Goal: Complete application form

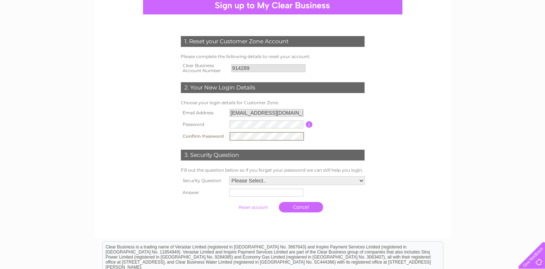
scroll to position [84, 0]
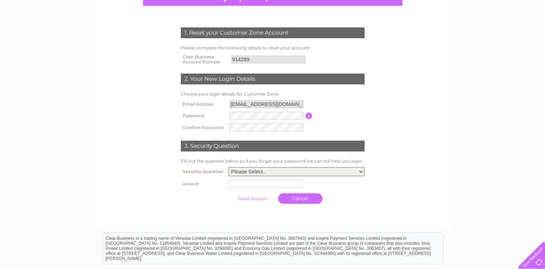
click at [288, 172] on select "Please Select.. In what town or city was your first job? In what town or city d…" at bounding box center [297, 171] width 136 height 9
select select "1"
click at [229, 167] on select "Please Select.. In what town or city was your first job? In what town or city d…" at bounding box center [297, 171] width 136 height 9
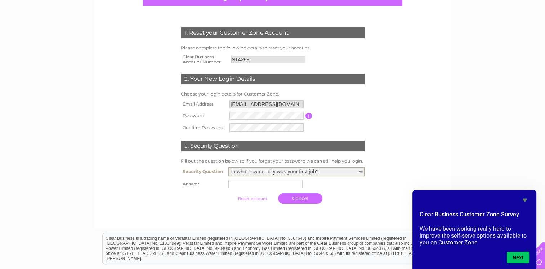
click at [286, 185] on input "text" at bounding box center [266, 184] width 74 height 8
type input "Glasgow"
click at [307, 200] on link "Cancel" at bounding box center [301, 197] width 44 height 10
click at [508, 144] on div "1. Reset your Customer Zone Account Please complete the following details to re…" at bounding box center [272, 160] width 545 height 381
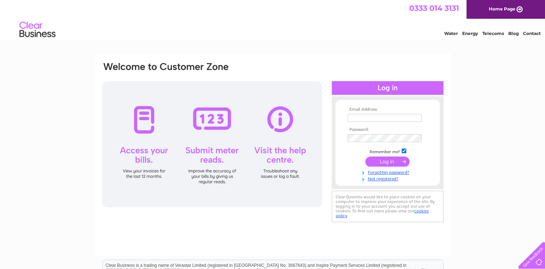
click at [408, 112] on td at bounding box center [388, 118] width 84 height 12
click at [407, 119] on input "text" at bounding box center [385, 118] width 75 height 9
type input "[EMAIL_ADDRESS][DOMAIN_NAME]"
click at [396, 162] on input "submit" at bounding box center [387, 162] width 44 height 10
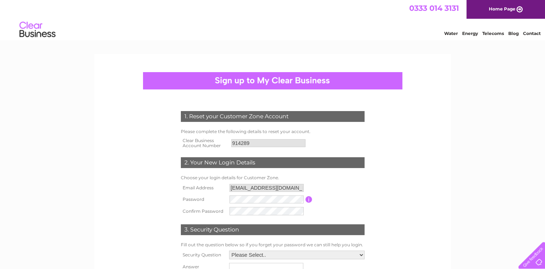
click at [308, 200] on input "button" at bounding box center [309, 199] width 7 height 6
click at [307, 199] on input "button" at bounding box center [309, 199] width 7 height 6
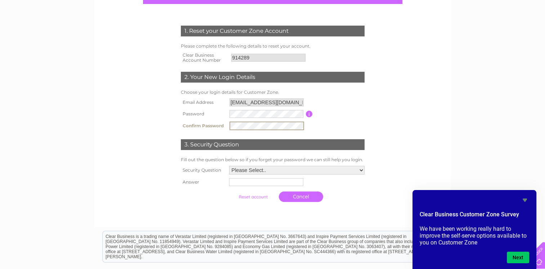
scroll to position [89, 0]
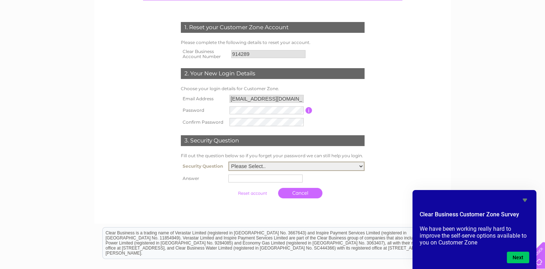
click at [288, 165] on select "Please Select.. In what town or city was your first job? In what town or city d…" at bounding box center [297, 165] width 136 height 9
select select "1"
click at [229, 161] on select "Please Select.. In what town or city was your first job? In what town or city d…" at bounding box center [297, 165] width 136 height 9
click at [267, 182] on td at bounding box center [297, 179] width 140 height 12
click at [267, 178] on input "text" at bounding box center [266, 178] width 74 height 8
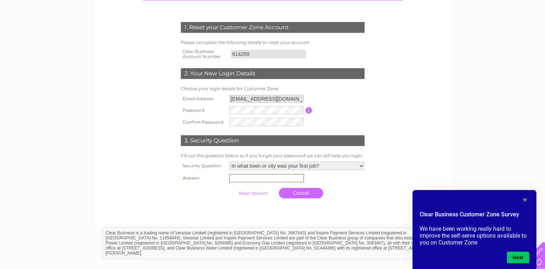
type input "[GEOGRAPHIC_DATA]"
click at [519, 254] on button "Next" at bounding box center [518, 258] width 22 height 12
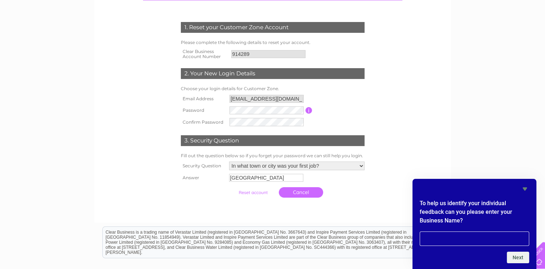
click at [490, 237] on input "text" at bounding box center [475, 238] width 110 height 14
type input "Mr Lal"
click at [516, 254] on button "Next" at bounding box center [518, 258] width 22 height 12
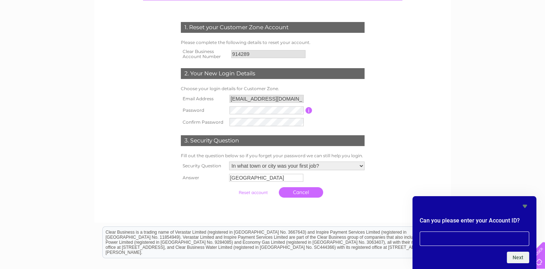
click at [496, 239] on input "text" at bounding box center [475, 238] width 110 height 14
type input "CB914289"
click at [514, 258] on button "Next" at bounding box center [518, 258] width 22 height 12
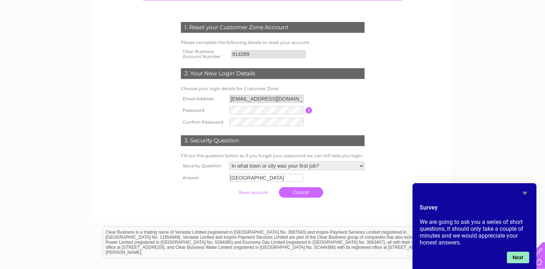
click at [514, 258] on button "Next" at bounding box center [518, 258] width 22 height 12
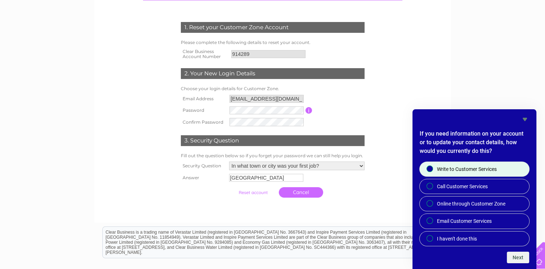
click at [429, 168] on input "Write to Customer Services" at bounding box center [430, 169] width 5 height 5
radio input "true"
click at [523, 255] on button "Next" at bounding box center [518, 258] width 22 height 12
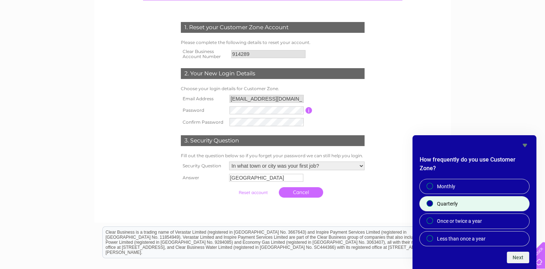
click at [426, 204] on div at bounding box center [430, 203] width 9 height 7
click at [428, 204] on input "Quarterly" at bounding box center [430, 203] width 5 height 5
radio input "true"
click at [520, 259] on button "Next" at bounding box center [518, 258] width 22 height 12
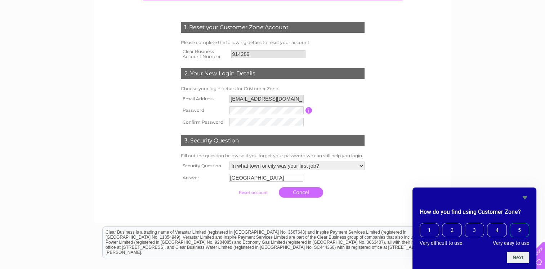
click at [519, 232] on span "5" at bounding box center [519, 230] width 19 height 14
click at [512, 224] on input "5" at bounding box center [512, 224] width 0 height 0
click at [515, 260] on button "Next" at bounding box center [518, 258] width 22 height 12
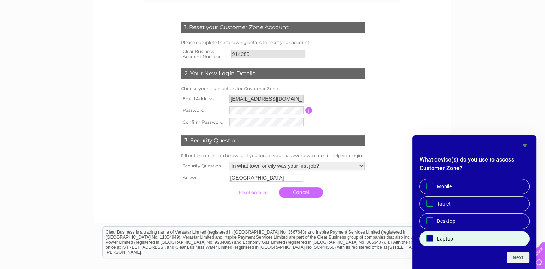
click at [443, 235] on span "Laptop" at bounding box center [445, 238] width 16 height 7
click at [432, 236] on input "Laptop" at bounding box center [430, 238] width 5 height 5
checkbox input "true"
click at [518, 255] on button "Next" at bounding box center [518, 258] width 22 height 12
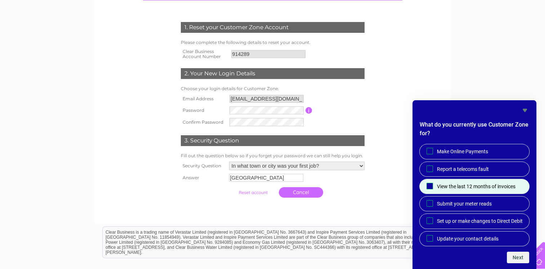
click at [428, 183] on input "View the last 12 months of invoices" at bounding box center [430, 185] width 5 height 5
checkbox input "true"
click at [519, 259] on button "Next" at bounding box center [518, 258] width 22 height 12
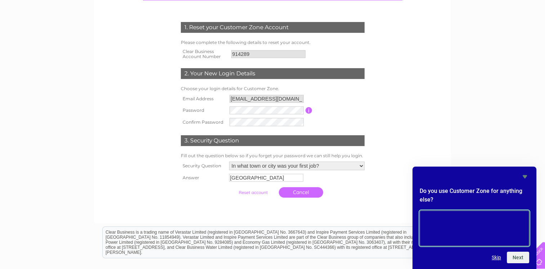
click at [495, 239] on textarea at bounding box center [475, 227] width 110 height 35
type textarea "L"
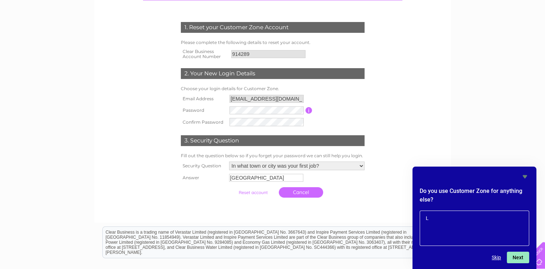
click at [514, 259] on button "Next" at bounding box center [518, 258] width 22 height 12
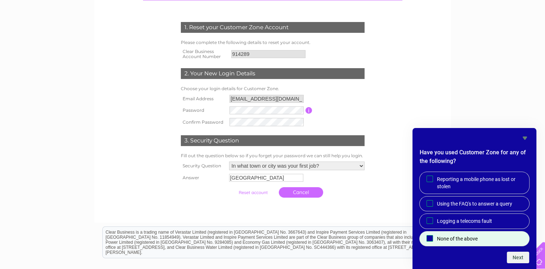
click at [430, 237] on input "None of the above" at bounding box center [430, 238] width 5 height 5
checkbox input "true"
click at [512, 256] on button "Next" at bounding box center [518, 258] width 22 height 12
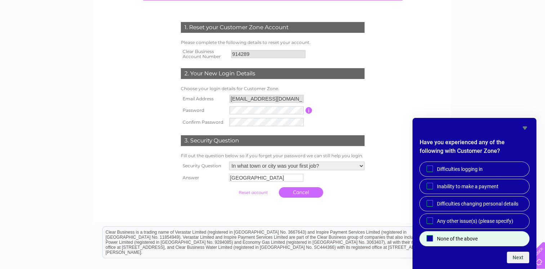
click at [441, 238] on span "None of the above" at bounding box center [457, 238] width 41 height 7
click at [432, 238] on input "None of the above" at bounding box center [430, 238] width 5 height 5
checkbox input "true"
click at [519, 256] on button "Next" at bounding box center [518, 258] width 22 height 12
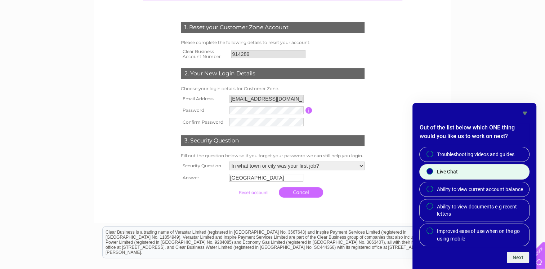
click at [428, 172] on input "Live Chat" at bounding box center [430, 171] width 5 height 5
radio input "true"
click at [510, 256] on button "Next" at bounding box center [518, 258] width 22 height 12
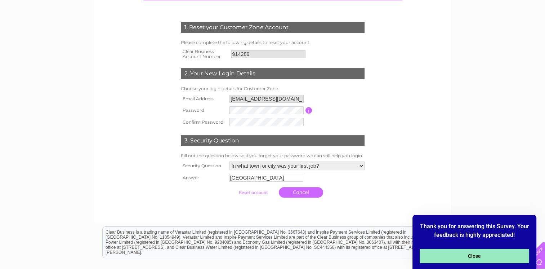
drag, startPoint x: 502, startPoint y: 254, endPoint x: 510, endPoint y: 256, distance: 8.8
click at [510, 256] on button "Close" at bounding box center [475, 256] width 110 height 14
